Goal: Task Accomplishment & Management: Manage account settings

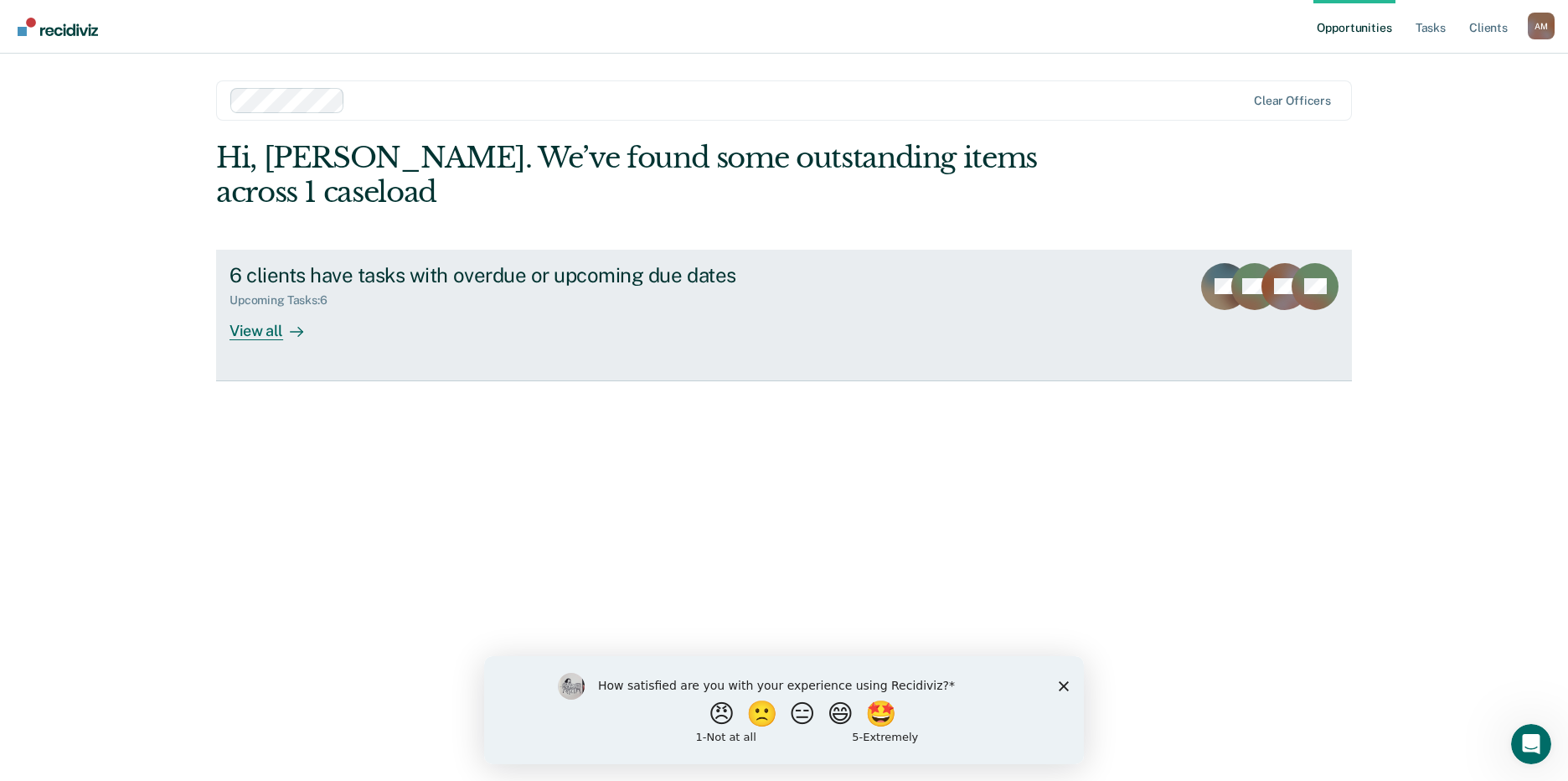
click at [270, 308] on div "View all" at bounding box center [276, 324] width 94 height 33
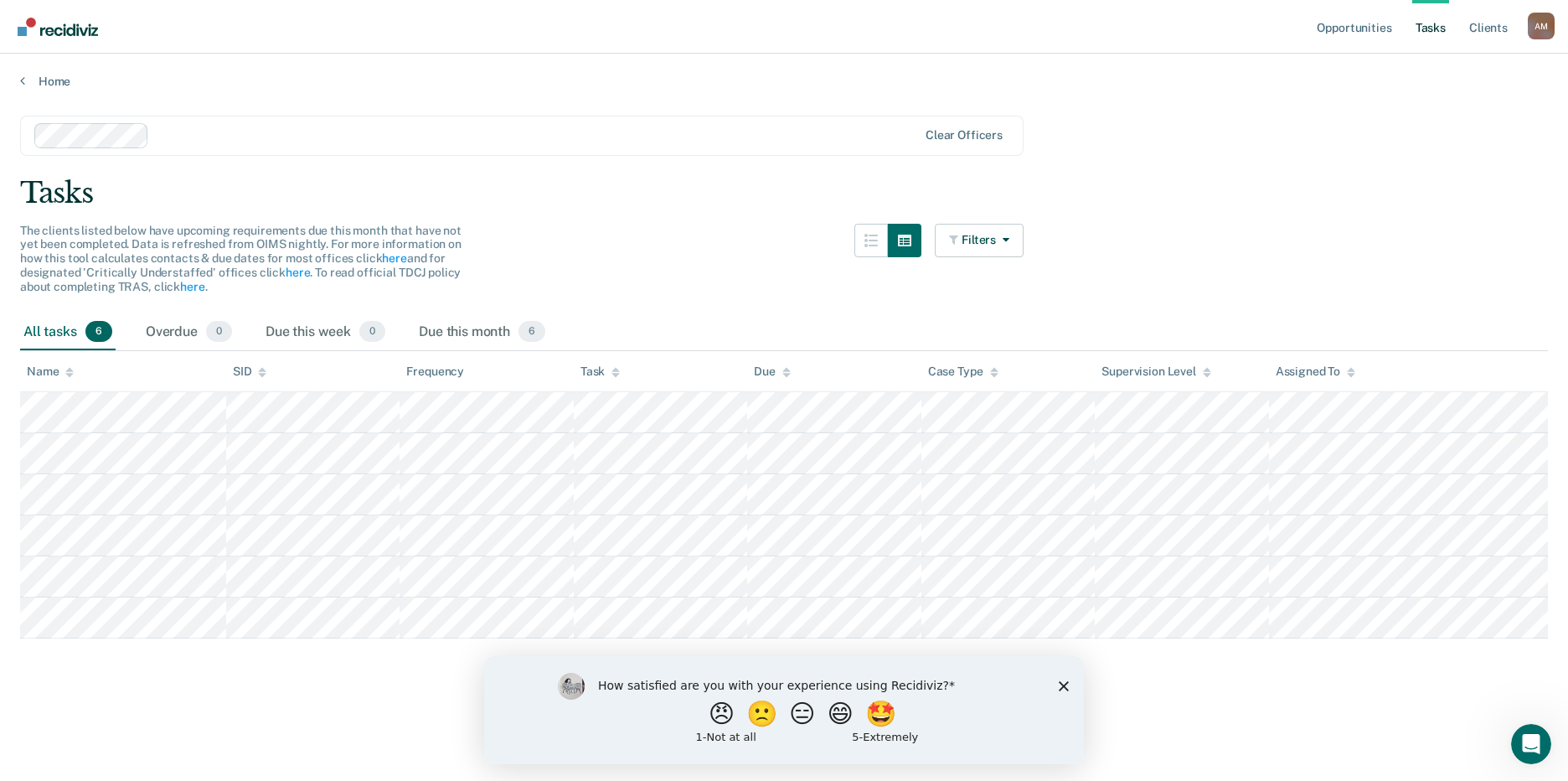
click at [1065, 683] on polygon "Close survey" at bounding box center [1064, 685] width 10 height 10
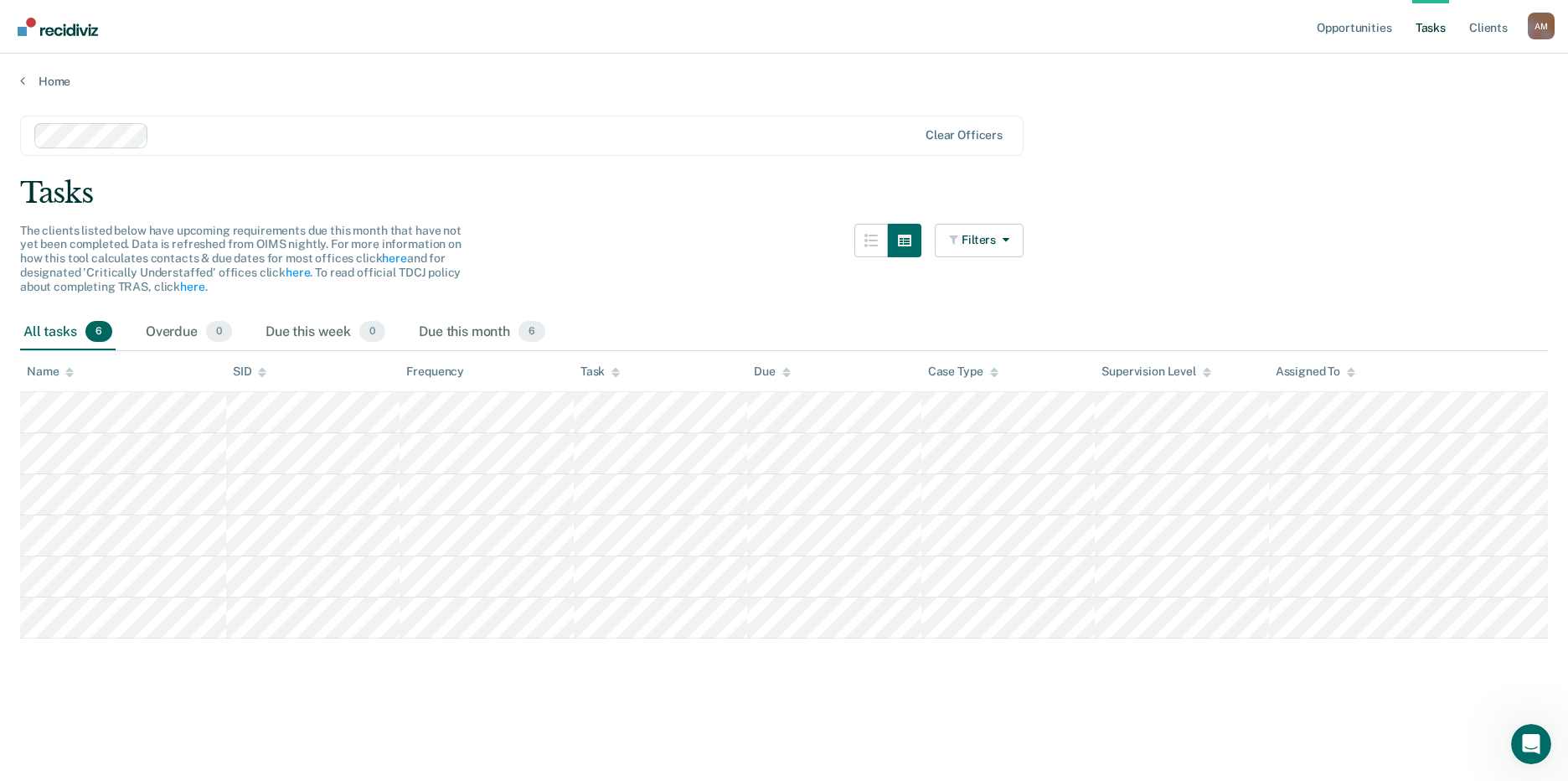
click at [633, 694] on main "Clear officers Tasks The clients listed below have upcoming requirements due th…" at bounding box center [784, 432] width 1568 height 687
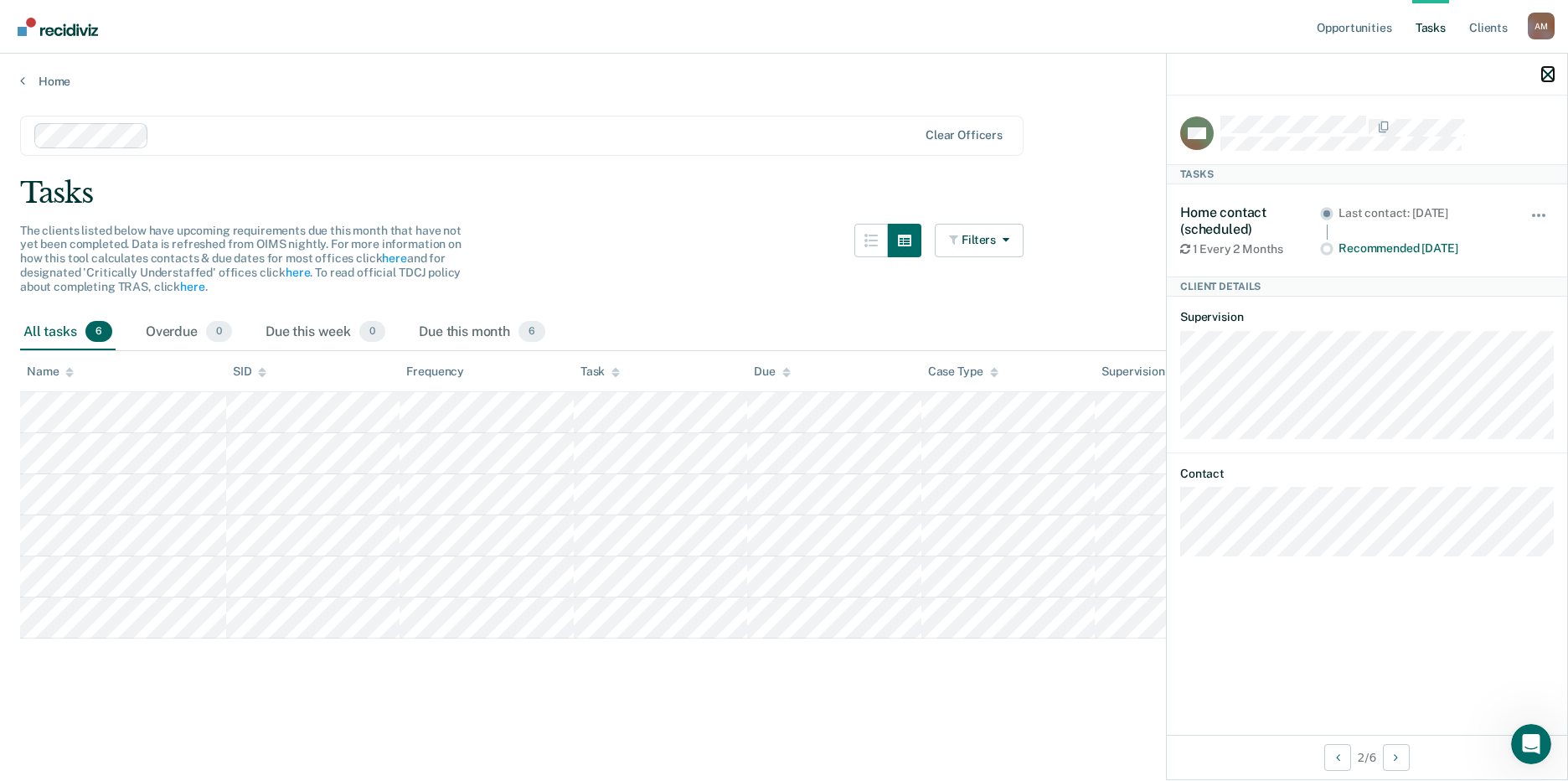
click at [1550, 77] on icon "button" at bounding box center [1548, 75] width 12 height 12
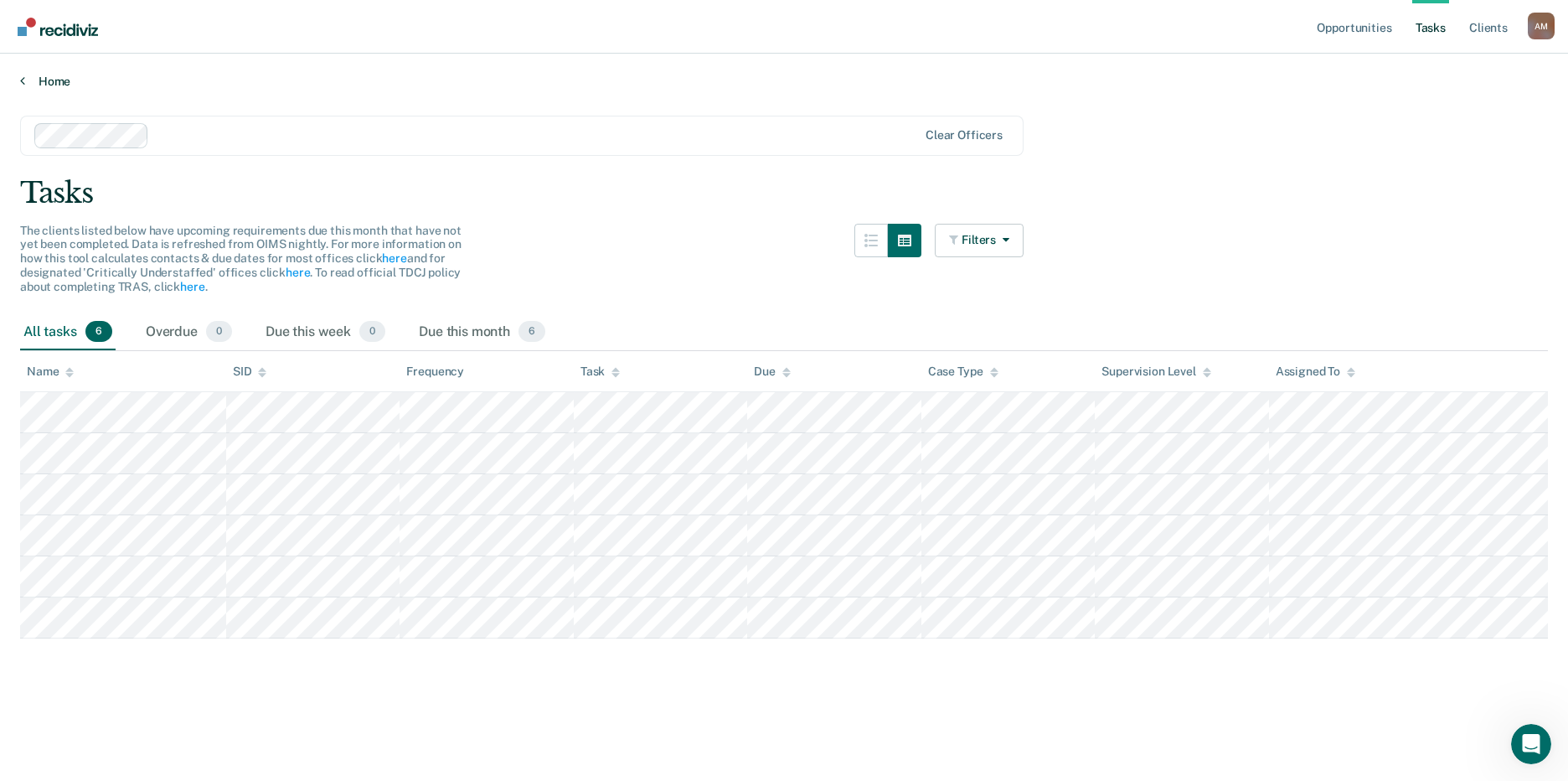
click at [37, 76] on link "Home" at bounding box center [784, 82] width 1528 height 15
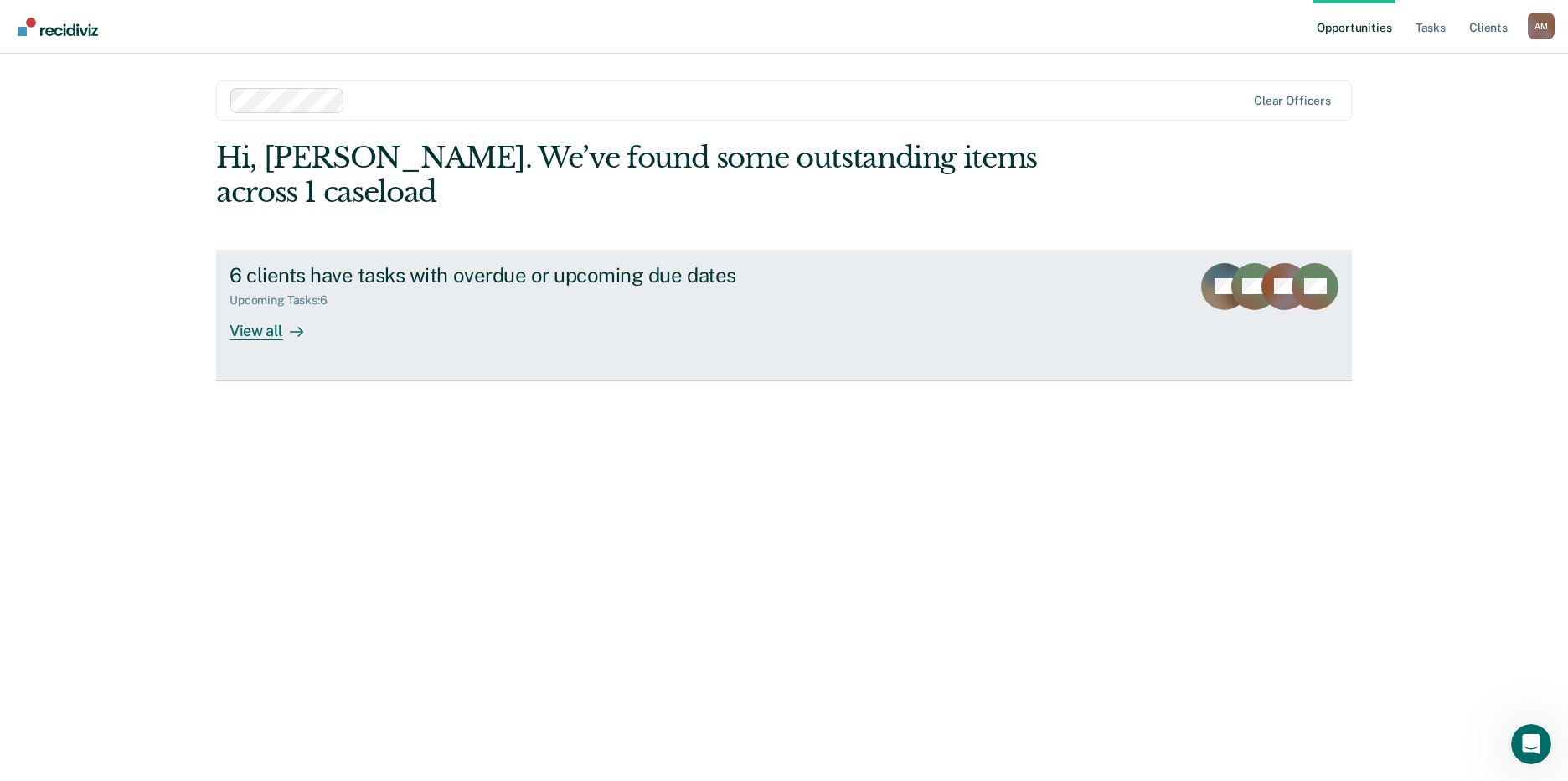
click at [418, 278] on div "6 clients have tasks with overdue or upcoming due dates Upcoming Tasks : 6 View…" at bounding box center [544, 302] width 629 height 77
